Goal: Information Seeking & Learning: Learn about a topic

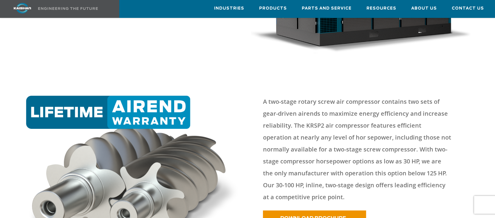
scroll to position [79, 0]
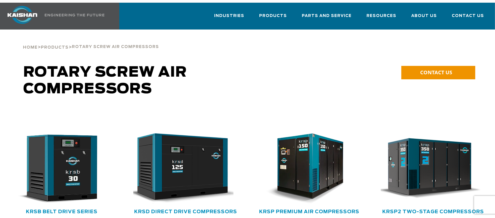
scroll to position [79, 0]
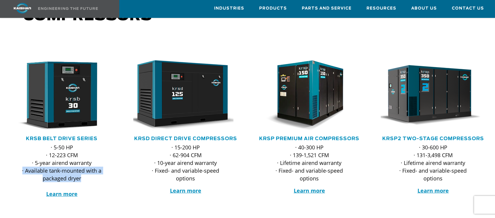
drag, startPoint x: 99, startPoint y: 171, endPoint x: 20, endPoint y: 158, distance: 80.1
click at [20, 158] on div "· 5-50 HP · 12-223 CFM · 5-year airend warranty · Available tank-mounted with a…" at bounding box center [62, 178] width 112 height 71
click at [114, 173] on div "· 5-50 HP · 12-223 CFM · 5-year airend warranty · Available tank-mounted with a…" at bounding box center [62, 178] width 112 height 71
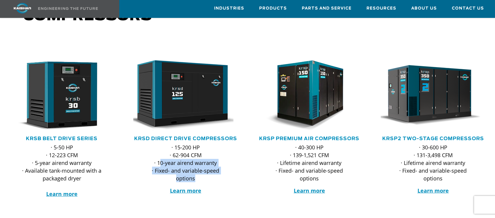
drag, startPoint x: 160, startPoint y: 153, endPoint x: 200, endPoint y: 170, distance: 43.6
click at [200, 170] on p "· 15-200 HP · 62-904 CFM · 10-year airend warranty · Fixed- and variable-speed …" at bounding box center [185, 162] width 81 height 39
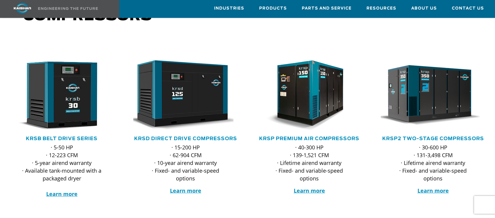
click at [242, 181] on div "· 15-200 HP · 62-904 CFM · 10-year airend warranty · Fixed- and variable-speed …" at bounding box center [186, 176] width 112 height 67
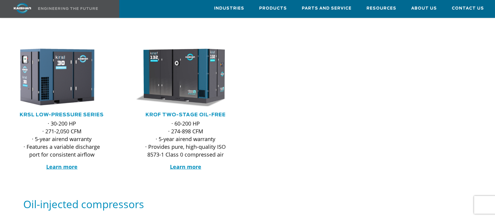
scroll to position [0, 0]
